Goal: Task Accomplishment & Management: Complete application form

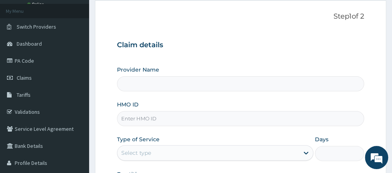
click at [150, 121] on input "HMO ID" at bounding box center [240, 118] width 247 height 15
type input "LGL/10217/A"
click at [212, 147] on div "Select type" at bounding box center [208, 153] width 182 height 12
click at [199, 152] on div "Select type" at bounding box center [208, 153] width 182 height 12
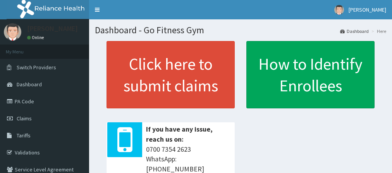
click at [51, 103] on link "PA Code" at bounding box center [44, 101] width 89 height 17
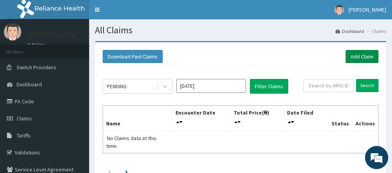
click at [362, 54] on link "Add Claim" at bounding box center [362, 56] width 33 height 13
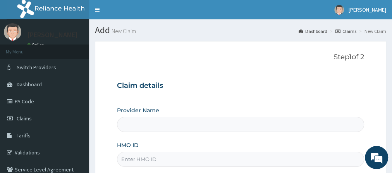
click at [157, 157] on input "HMO ID" at bounding box center [240, 159] width 247 height 15
type input "LG"
type input "Go Fitness Gym"
type input "1"
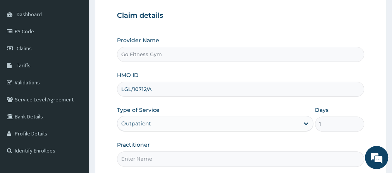
scroll to position [75, 0]
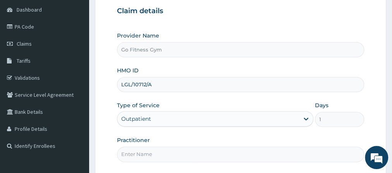
type input "LGL/10712/A"
click at [172, 121] on div "Outpatient" at bounding box center [215, 119] width 197 height 16
click at [209, 116] on div "Outpatient" at bounding box center [215, 119] width 197 height 16
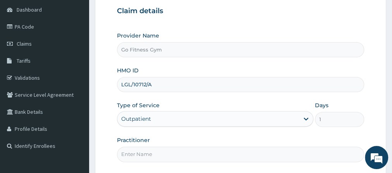
click at [174, 156] on input "Practitioner" at bounding box center [240, 154] width 247 height 15
type input "Gofitness centre"
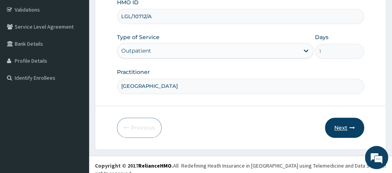
click at [338, 123] on button "Next" at bounding box center [344, 128] width 39 height 20
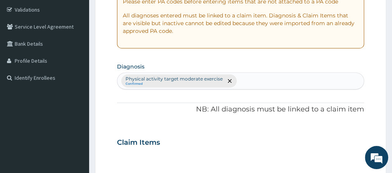
scroll to position [0, 0]
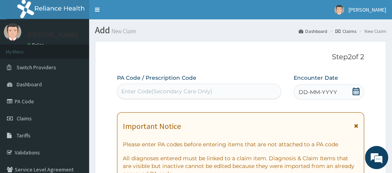
click at [246, 94] on div "Enter Code(Secondary Care Only)" at bounding box center [199, 91] width 164 height 12
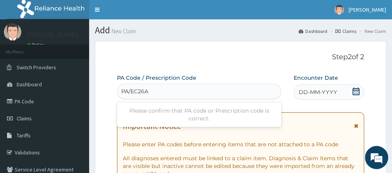
type input "PA/EC26AD"
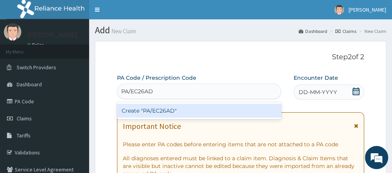
click at [216, 114] on div "Create "PA/EC26AD"" at bounding box center [199, 111] width 164 height 14
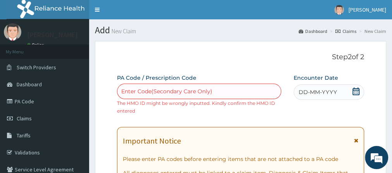
click at [358, 91] on icon at bounding box center [356, 92] width 7 height 8
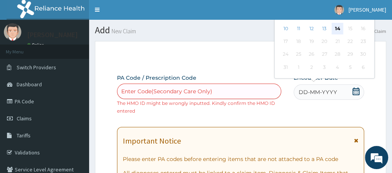
click at [334, 29] on div "14" at bounding box center [338, 29] width 12 height 12
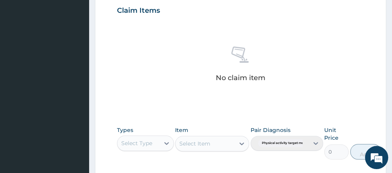
scroll to position [311, 0]
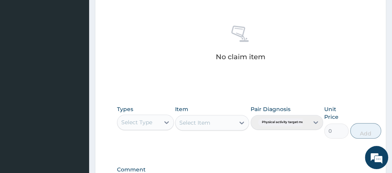
click at [145, 128] on div "Select Type" at bounding box center [145, 123] width 57 height 16
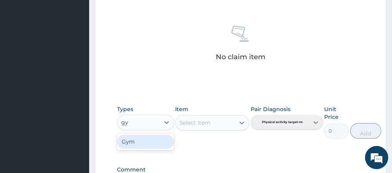
type input "gym"
click at [156, 140] on div "Gym" at bounding box center [145, 142] width 57 height 14
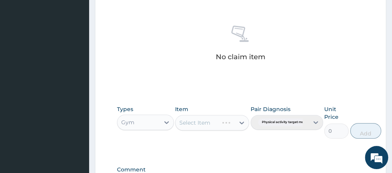
click at [215, 126] on div "Select Item" at bounding box center [212, 123] width 74 height 16
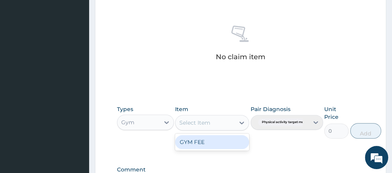
click at [215, 122] on div "Select Item" at bounding box center [205, 123] width 59 height 12
click at [213, 138] on div "GYM FEE" at bounding box center [212, 142] width 74 height 14
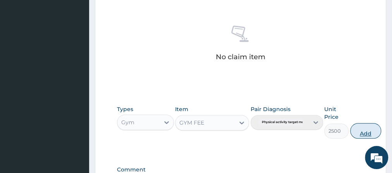
click at [373, 131] on button "Add" at bounding box center [365, 131] width 31 height 16
type input "0"
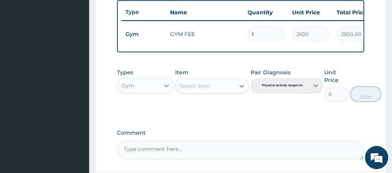
scroll to position [382, 0]
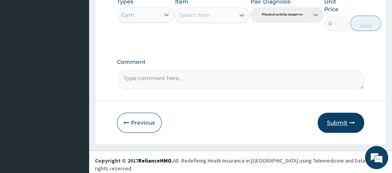
click at [339, 119] on button "Submit" at bounding box center [341, 123] width 47 height 20
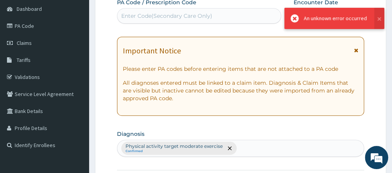
scroll to position [367, 0]
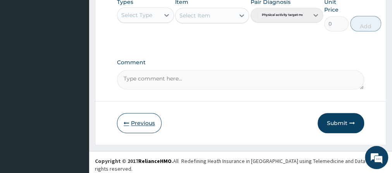
click at [143, 123] on button "Previous" at bounding box center [139, 123] width 45 height 20
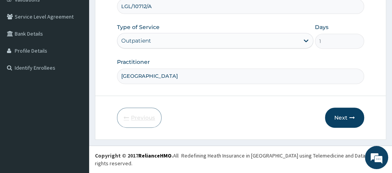
scroll to position [143, 0]
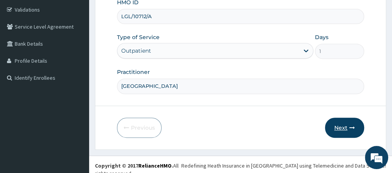
click at [341, 122] on button "Next" at bounding box center [344, 128] width 39 height 20
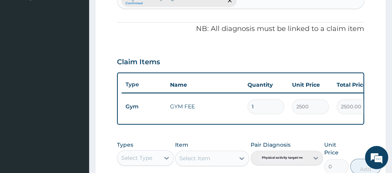
scroll to position [367, 0]
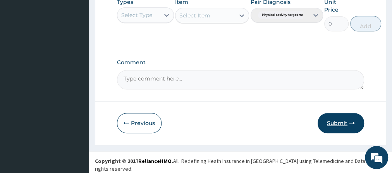
click at [334, 131] on button "Submit" at bounding box center [341, 123] width 47 height 20
click at [134, 129] on button "Previous" at bounding box center [139, 123] width 45 height 20
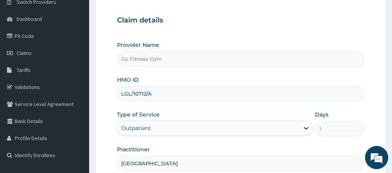
scroll to position [66, 0]
click at [154, 95] on input "LGL/10712/A" at bounding box center [240, 93] width 247 height 15
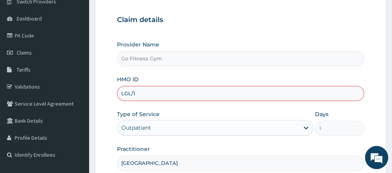
type input "LGL/10217/A"
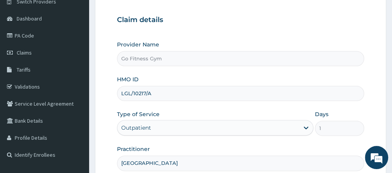
scroll to position [143, 0]
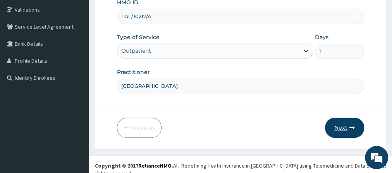
click at [344, 132] on button "Next" at bounding box center [344, 128] width 39 height 20
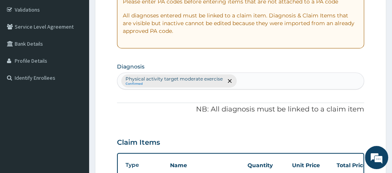
scroll to position [367, 0]
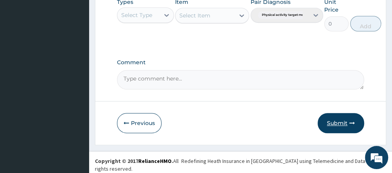
click at [323, 128] on button "Submit" at bounding box center [341, 123] width 47 height 20
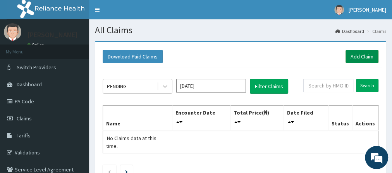
click at [364, 61] on link "Add Claim" at bounding box center [362, 56] width 33 height 13
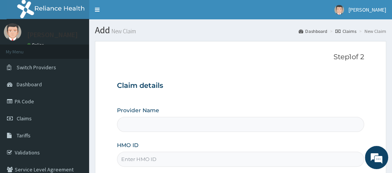
type input "Go Fitness Gym"
type input "1"
click at [138, 153] on input "HMO ID" at bounding box center [240, 159] width 247 height 15
type input "LGL/10157/A"
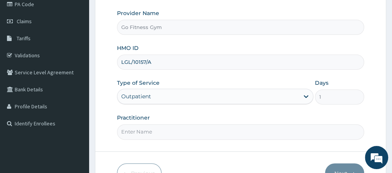
scroll to position [111, 0]
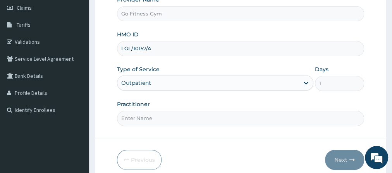
click at [216, 116] on input "Practitioner" at bounding box center [240, 118] width 247 height 15
type input "Gofitness centre"
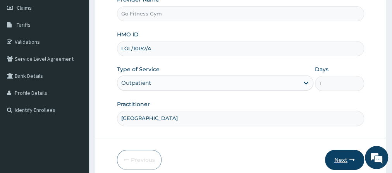
click at [336, 157] on button "Next" at bounding box center [344, 160] width 39 height 20
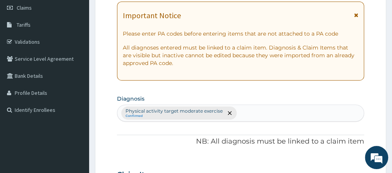
scroll to position [0, 0]
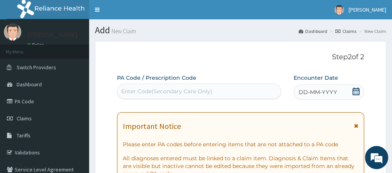
click at [230, 87] on div "Enter Code(Secondary Care Only)" at bounding box center [199, 91] width 164 height 12
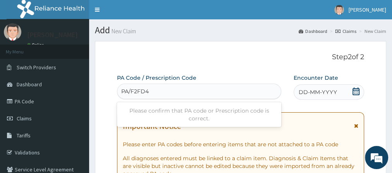
type input "PA/F2FD42"
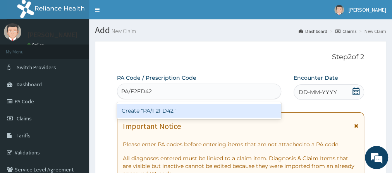
click at [233, 114] on div "Create "PA/F2FD42"" at bounding box center [199, 111] width 164 height 14
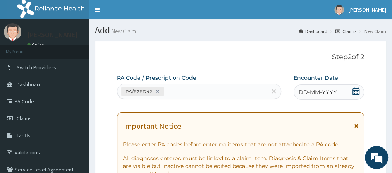
click at [357, 94] on icon at bounding box center [356, 92] width 8 height 8
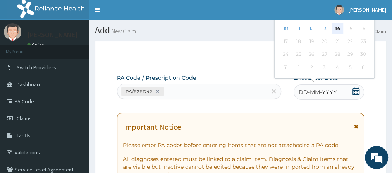
click at [337, 32] on div "14" at bounding box center [338, 29] width 12 height 12
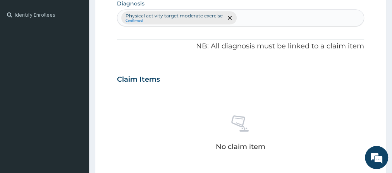
scroll to position [380, 0]
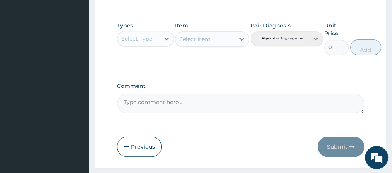
click at [147, 37] on div "Select Type" at bounding box center [136, 39] width 31 height 8
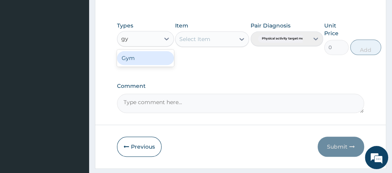
type input "gym"
click at [171, 57] on div "Gym" at bounding box center [145, 58] width 57 height 14
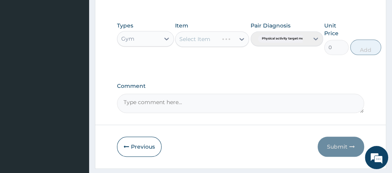
click at [203, 45] on div "Select Item" at bounding box center [212, 39] width 74 height 16
click at [213, 41] on div "Select Item" at bounding box center [205, 39] width 59 height 12
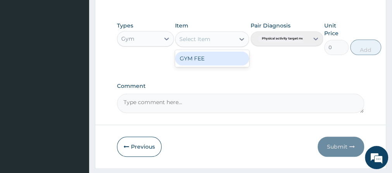
click at [225, 60] on div "GYM FEE" at bounding box center [212, 59] width 74 height 14
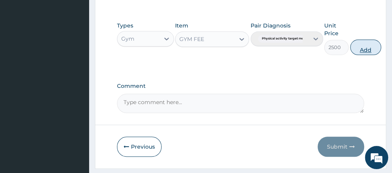
click at [365, 51] on button "Add" at bounding box center [365, 48] width 31 height 16
type input "0"
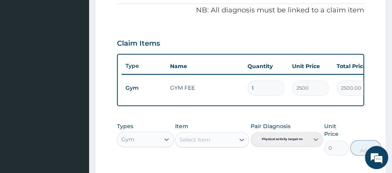
scroll to position [367, 0]
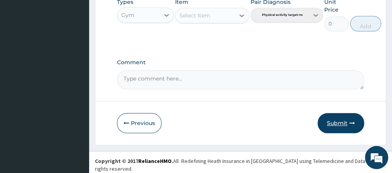
click at [348, 127] on button "Submit" at bounding box center [341, 123] width 47 height 20
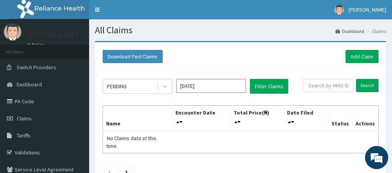
click at [348, 127] on table "Name Encounter Date Total Price(₦) Date Filed Status Actions No Claims data at …" at bounding box center [241, 129] width 276 height 48
